Goal: Book appointment/travel/reservation

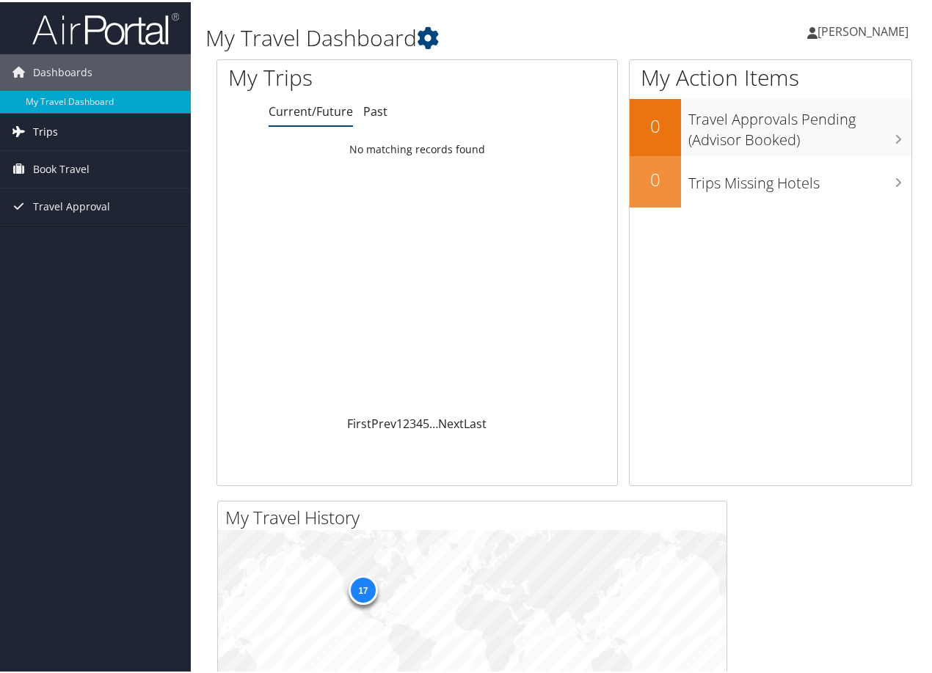
click at [98, 133] on link "Trips" at bounding box center [95, 129] width 191 height 37
click at [72, 240] on span "Book Travel" at bounding box center [61, 233] width 56 height 37
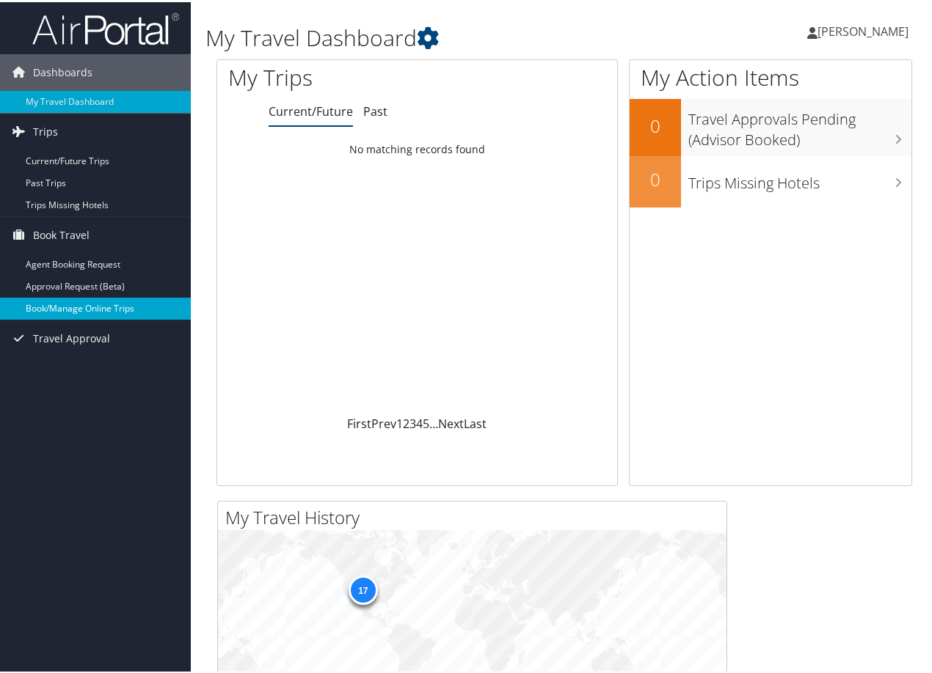
click at [87, 310] on link "Book/Manage Online Trips" at bounding box center [95, 307] width 191 height 22
